Goal: Find specific page/section: Find specific page/section

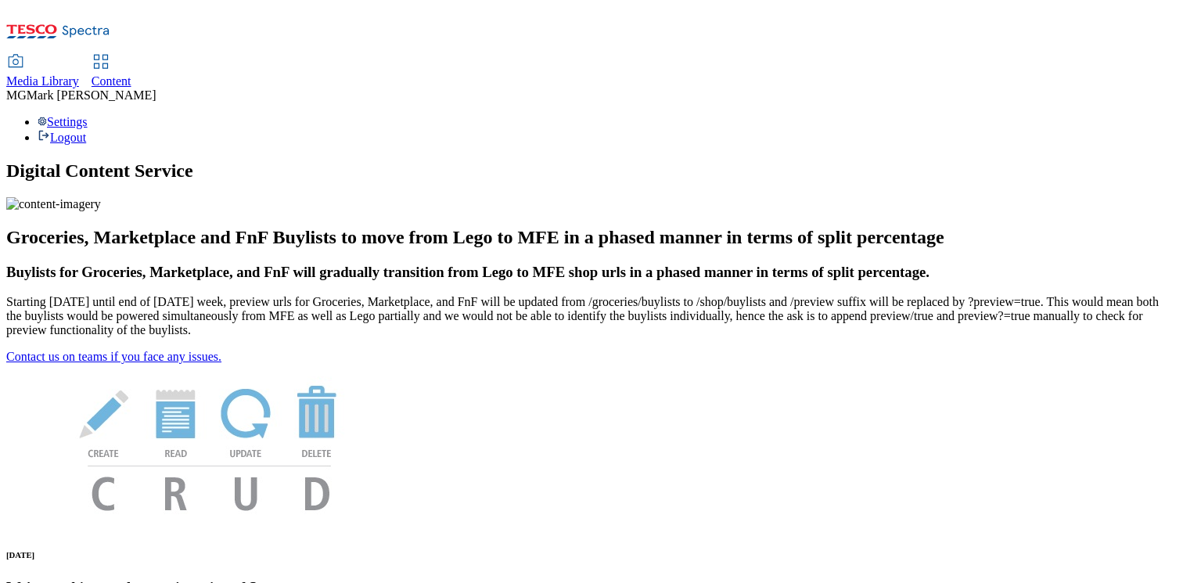
click at [79, 74] on div "Media Library" at bounding box center [42, 81] width 73 height 14
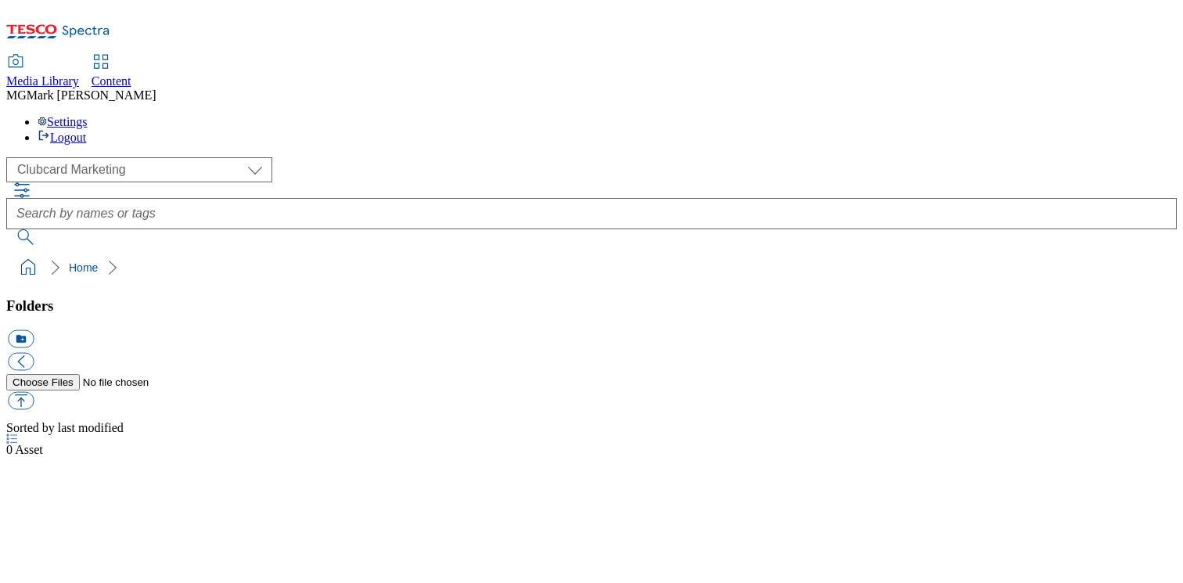
scroll to position [1, 0]
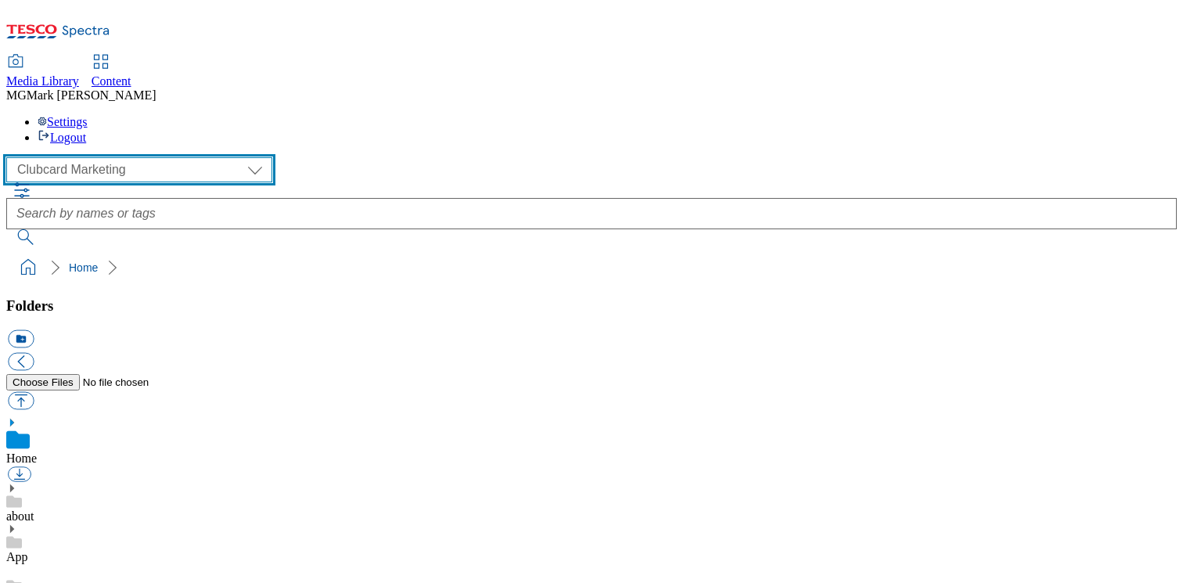
click at [135, 157] on select "Clubcard Marketing Dotcom UK FnF Stores GHS Marketing UK GHS Product UK GHS ROI…" at bounding box center [139, 169] width 266 height 25
select select "flare-ghs-mktg"
click at [11, 157] on select "Clubcard Marketing Dotcom UK FnF Stores GHS Marketing UK GHS Product UK GHS ROI…" at bounding box center [139, 169] width 266 height 25
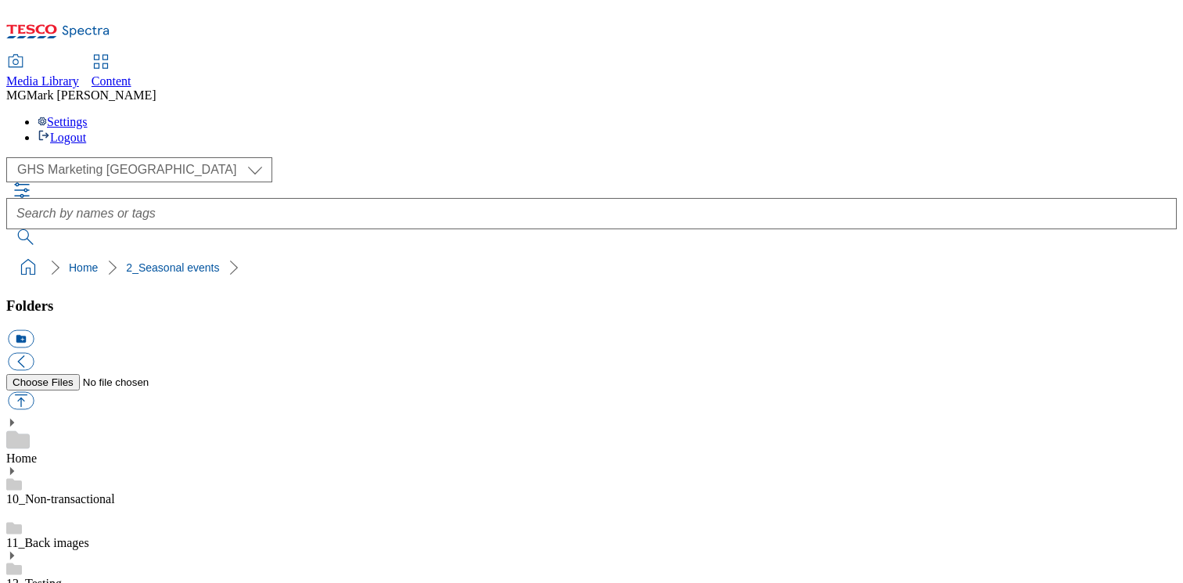
scroll to position [238, 0]
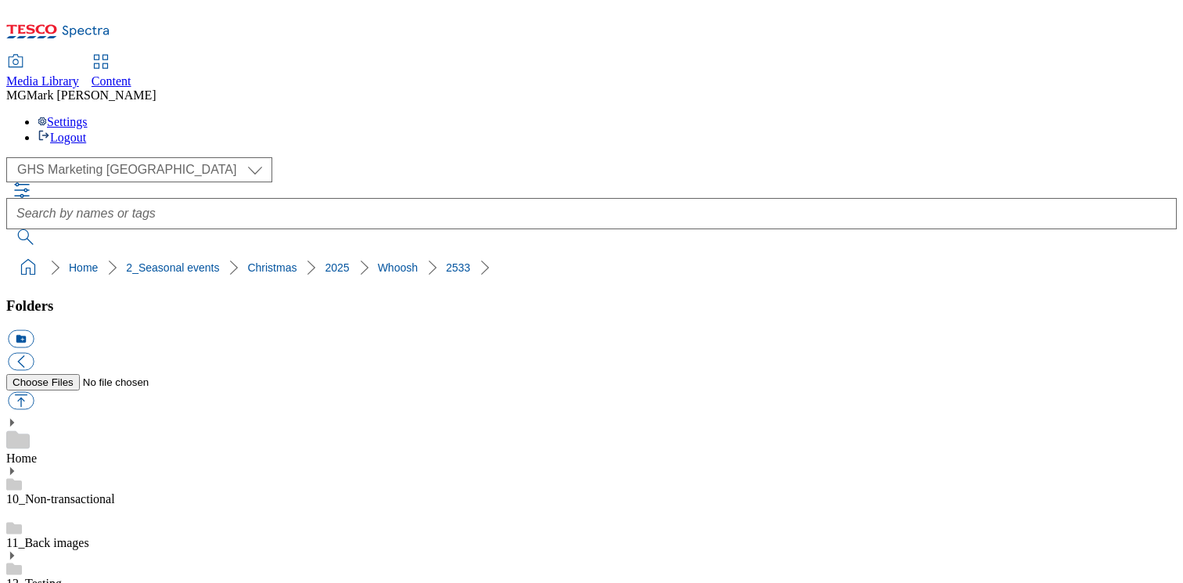
scroll to position [211, 0]
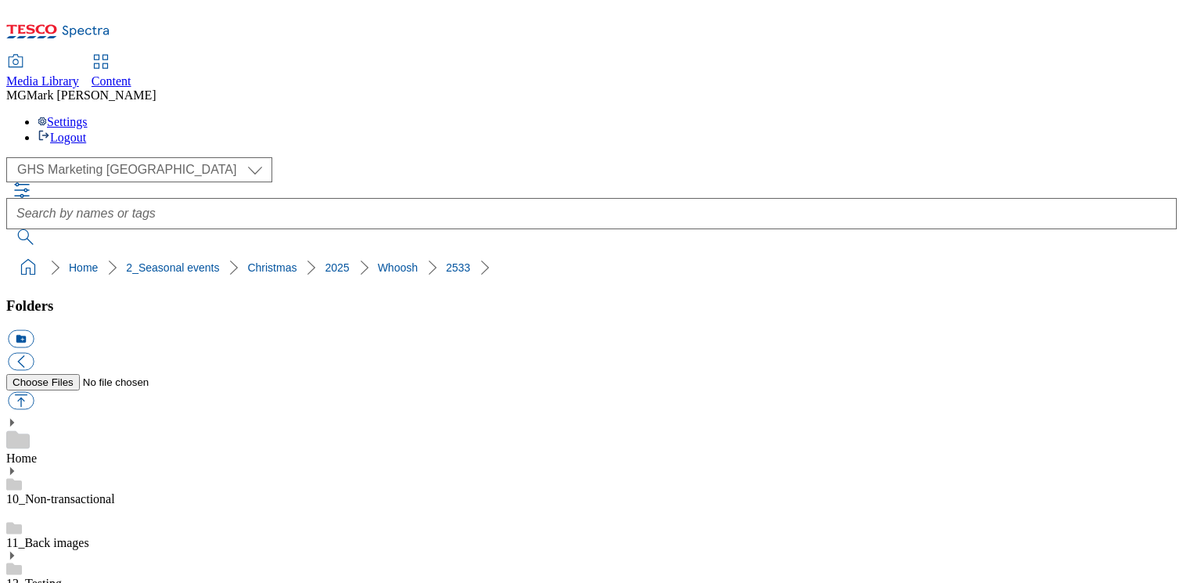
scroll to position [0, 0]
